Goal: Task Accomplishment & Management: Manage account settings

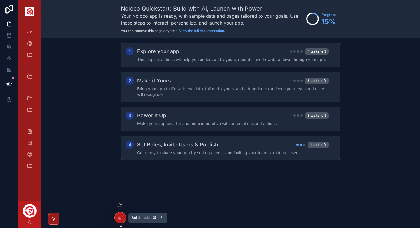
click at [119, 219] on icon at bounding box center [120, 218] width 3 height 3
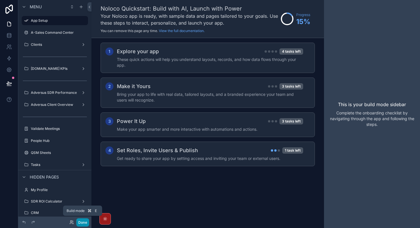
click at [84, 221] on button "Done" at bounding box center [82, 222] width 13 height 8
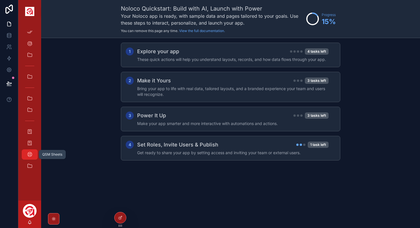
click at [30, 154] on icon "scrollable content" at bounding box center [30, 155] width 6 height 6
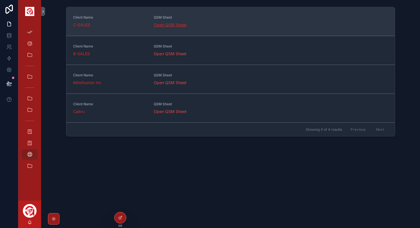
click at [184, 25] on link "Open QSM Sheet" at bounding box center [170, 24] width 33 height 5
click at [165, 30] on div "Client Name C-SALES QSM Sheet Open QSM Sheet" at bounding box center [230, 21] width 329 height 29
click at [174, 24] on link "Open QSM Sheet" at bounding box center [170, 24] width 33 height 5
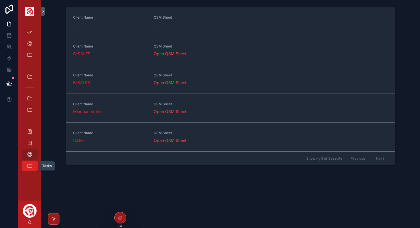
click at [35, 168] on link "Tasks" at bounding box center [30, 166] width 16 height 10
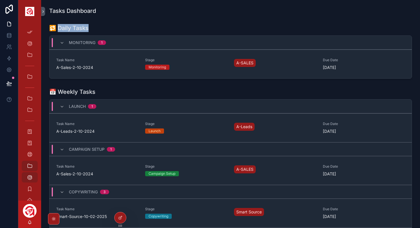
drag, startPoint x: 89, startPoint y: 30, endPoint x: 57, endPoint y: 31, distance: 32.0
click at [57, 31] on div "🔁 Daily Tasks" at bounding box center [230, 28] width 363 height 8
drag, startPoint x: 108, startPoint y: 94, endPoint x: 54, endPoint y: 94, distance: 54.1
click at [54, 94] on div "📅 Weekly Tasks" at bounding box center [230, 92] width 363 height 8
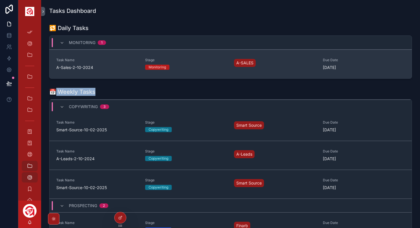
click at [211, 67] on div "Monitoring" at bounding box center [186, 67] width 82 height 5
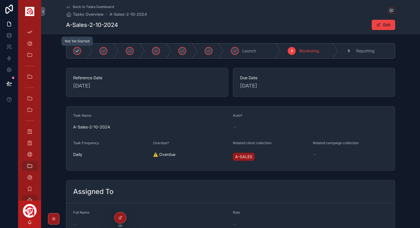
click at [76, 55] on div "scrollable content" at bounding box center [77, 51] width 8 height 8
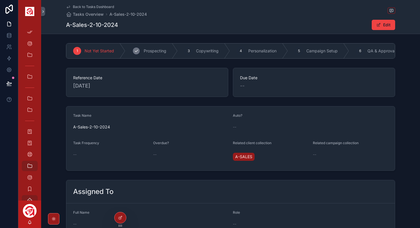
click at [155, 58] on div "2 Prospecting" at bounding box center [152, 50] width 52 height 15
click at [97, 54] on div "Not Yet Started" at bounding box center [95, 50] width 59 height 15
click at [147, 52] on span "Prospecting" at bounding box center [155, 51] width 23 height 6
click at [199, 53] on span "Copywriting" at bounding box center [207, 51] width 23 height 6
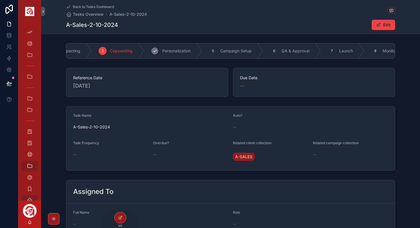
click at [174, 48] on span "Personalization" at bounding box center [176, 51] width 28 height 6
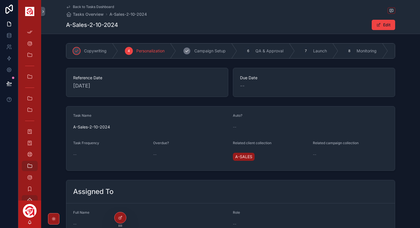
click at [214, 53] on span "Campaign Setup" at bounding box center [210, 51] width 31 height 6
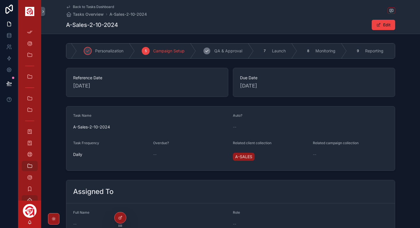
click at [225, 52] on span "QA & Approval" at bounding box center [229, 51] width 28 height 6
click at [275, 52] on span "Launch" at bounding box center [280, 51] width 14 height 6
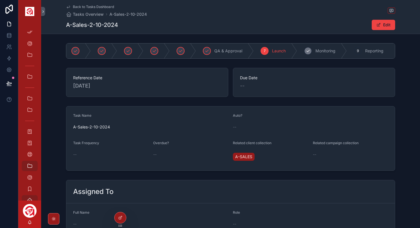
click at [328, 52] on span "Monitoring" at bounding box center [326, 51] width 20 height 6
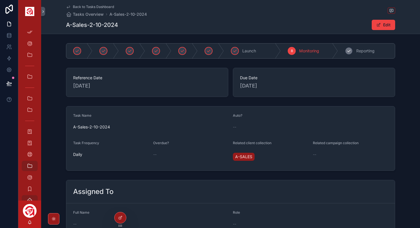
click at [359, 55] on div "9 Reporting" at bounding box center [366, 50] width 57 height 15
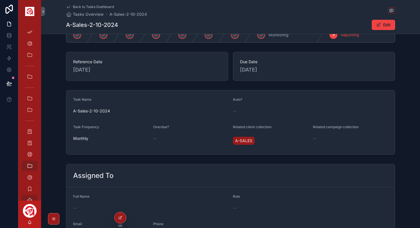
scroll to position [16, 0]
click at [391, 21] on button "Edit" at bounding box center [383, 25] width 23 height 10
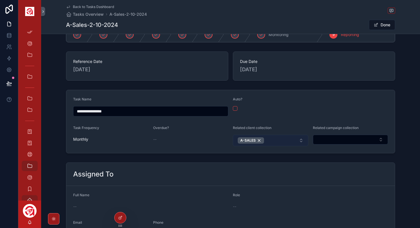
click at [275, 140] on button "A-SALES" at bounding box center [271, 140] width 76 height 11
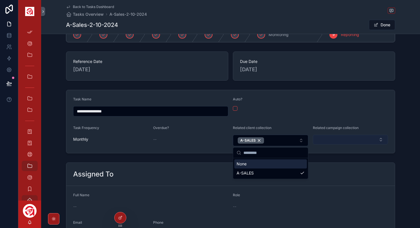
click at [345, 143] on button "Select Button" at bounding box center [351, 140] width 76 height 10
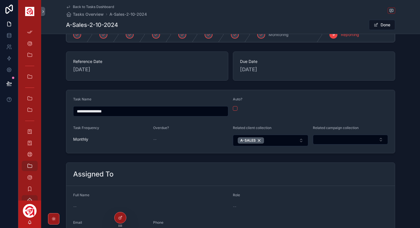
drag, startPoint x: 130, startPoint y: 112, endPoint x: 101, endPoint y: 112, distance: 29.2
click at [101, 112] on input "**********" at bounding box center [151, 111] width 155 height 8
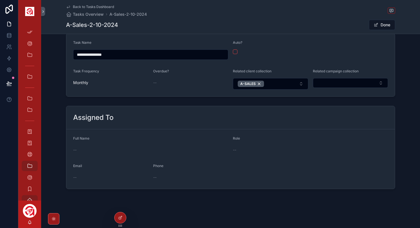
drag, startPoint x: 130, startPoint y: 59, endPoint x: 63, endPoint y: 59, distance: 67.2
click at [62, 59] on div "**********" at bounding box center [230, 65] width 379 height 68
click at [83, 86] on div "Monthly" at bounding box center [111, 82] width 76 height 9
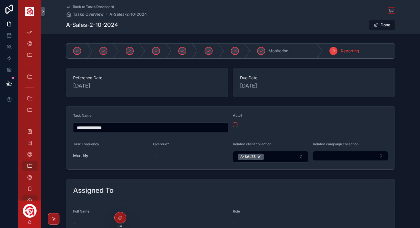
click at [69, 8] on icon "scrollable content" at bounding box center [68, 7] width 5 height 5
